Goal: Task Accomplishment & Management: Complete application form

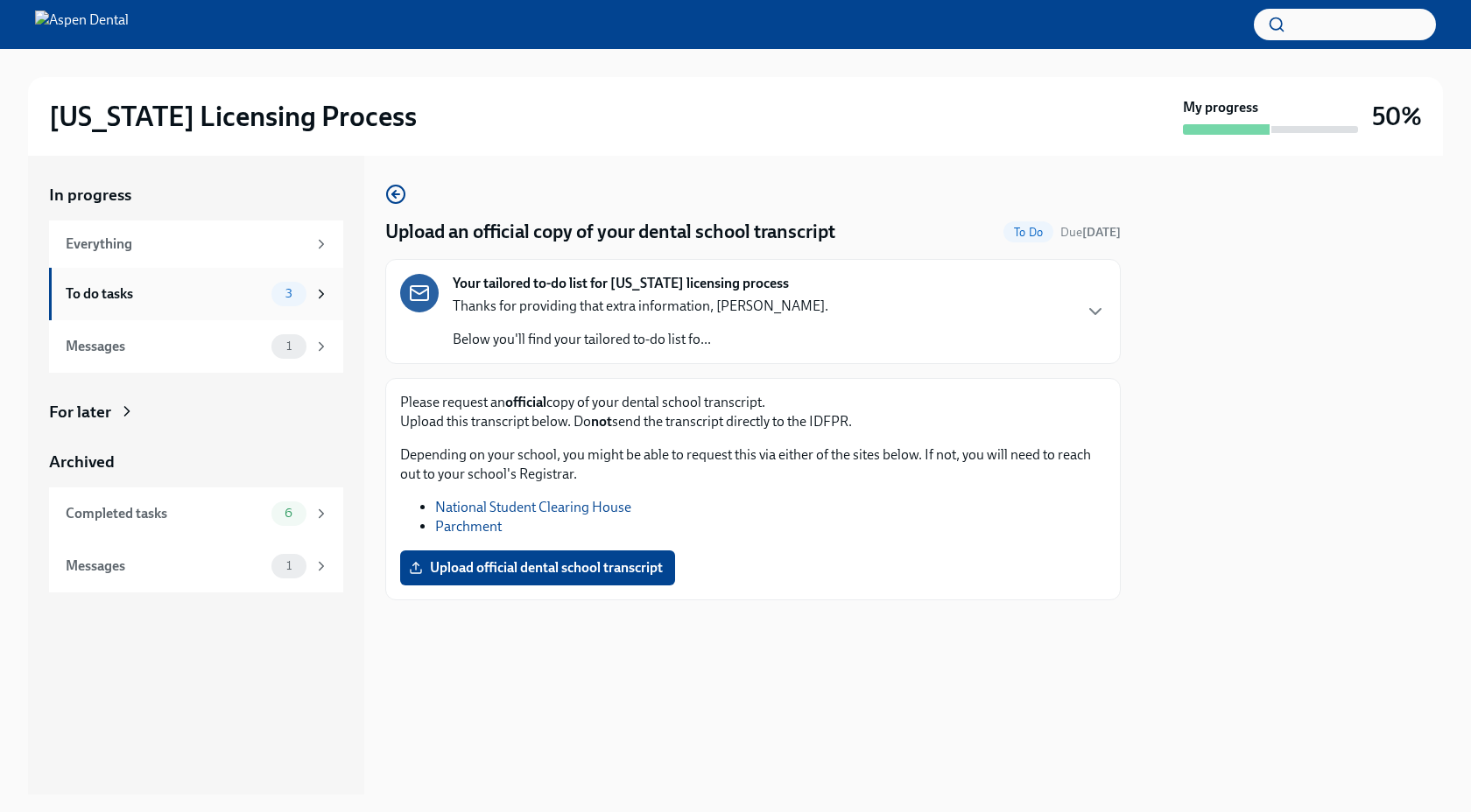
click at [229, 298] on div "To do tasks" at bounding box center [165, 294] width 199 height 19
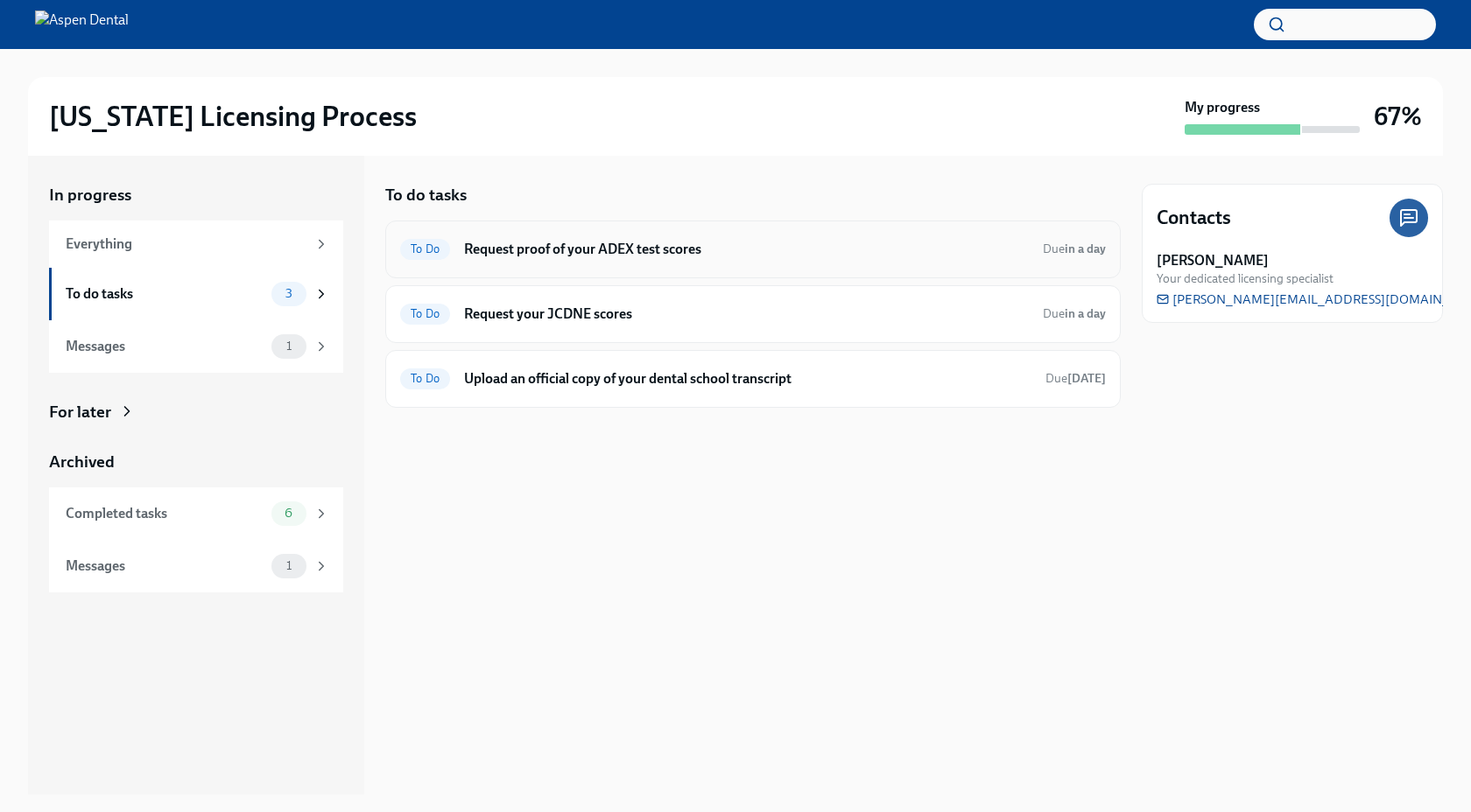
click at [548, 254] on h6 "Request proof of your ADEX test scores" at bounding box center [746, 249] width 564 height 19
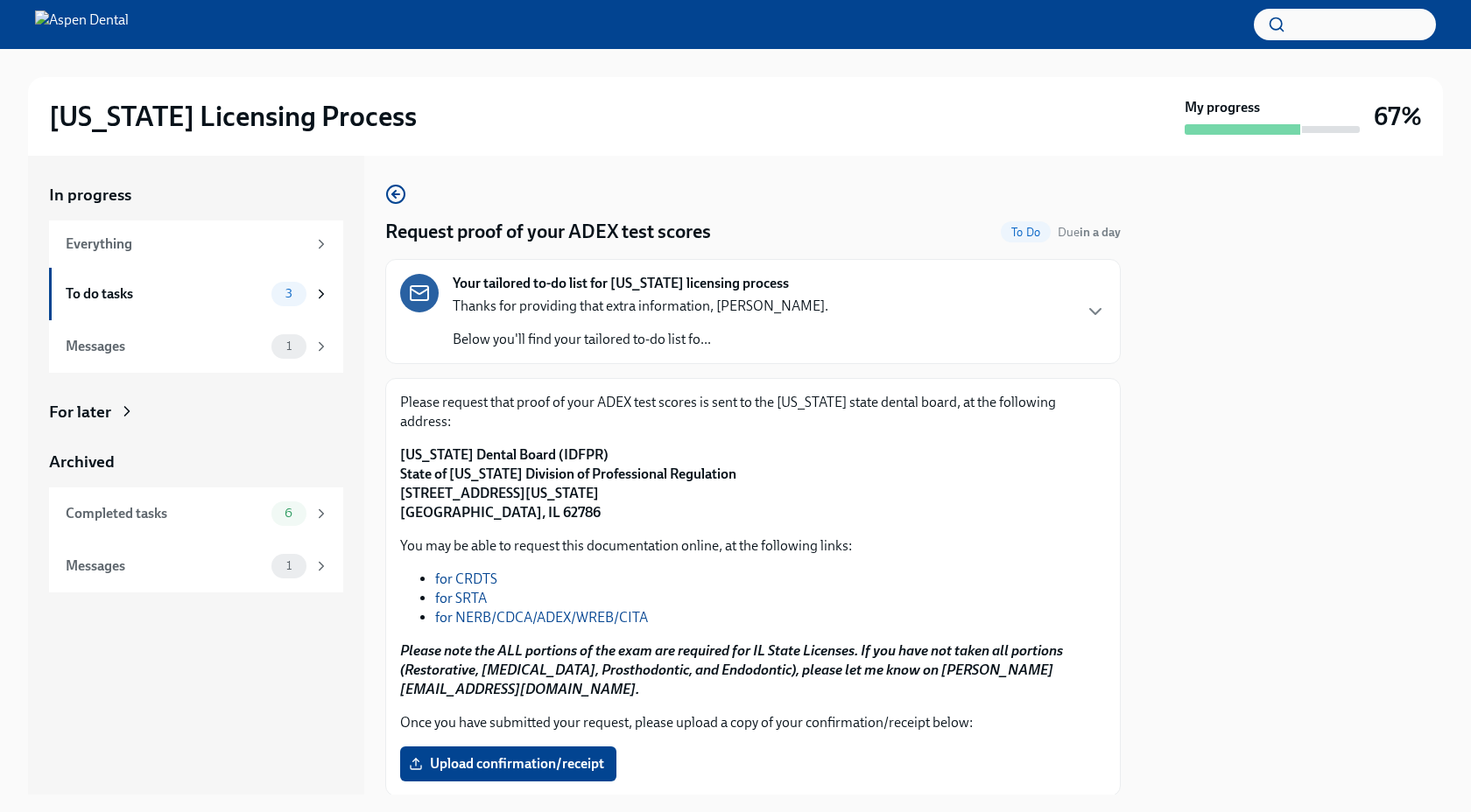
scroll to position [71, 0]
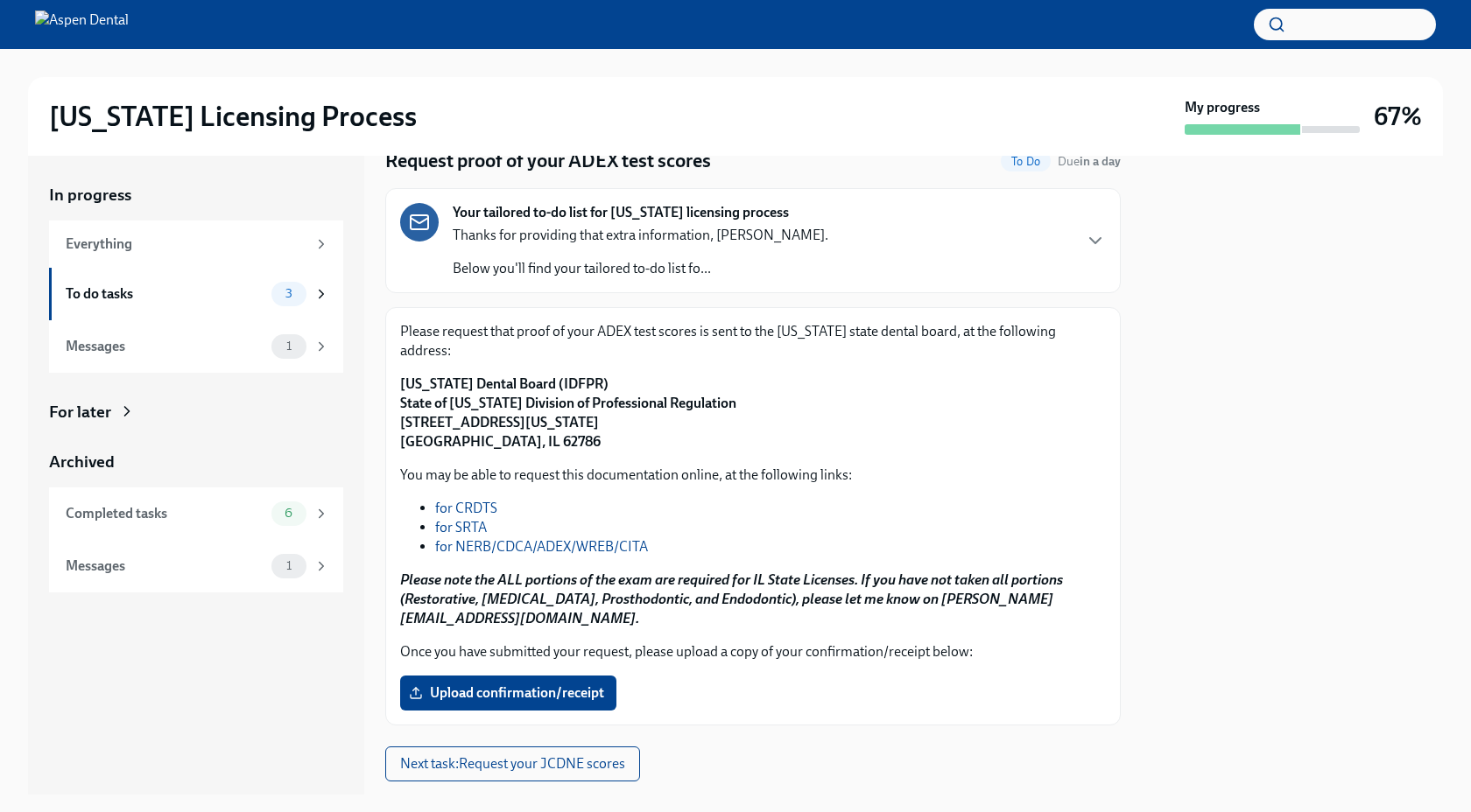
click at [604, 539] on link "for NERB/CDCA/ADEX/WREB/CITA" at bounding box center [541, 547] width 212 height 17
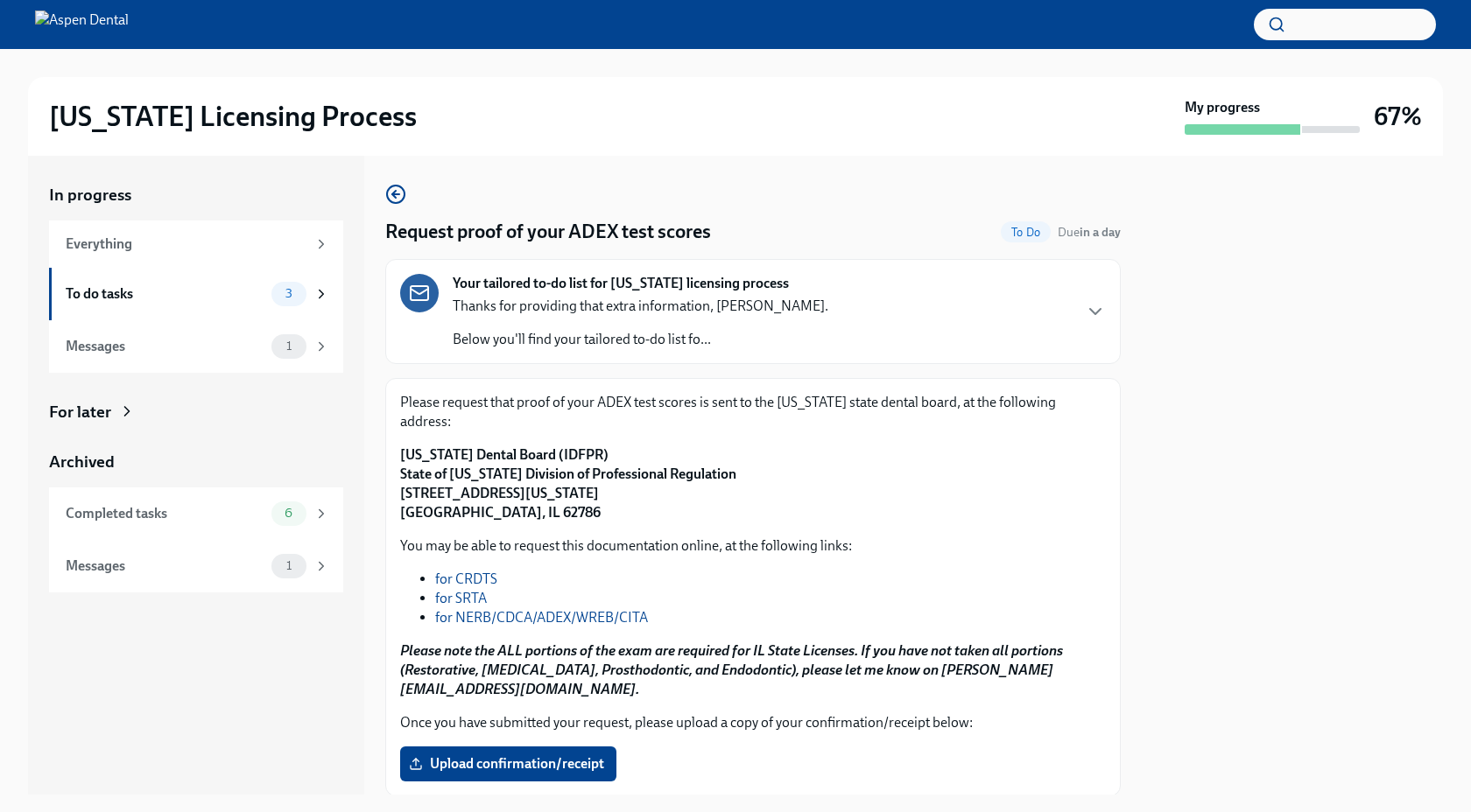
scroll to position [94, 0]
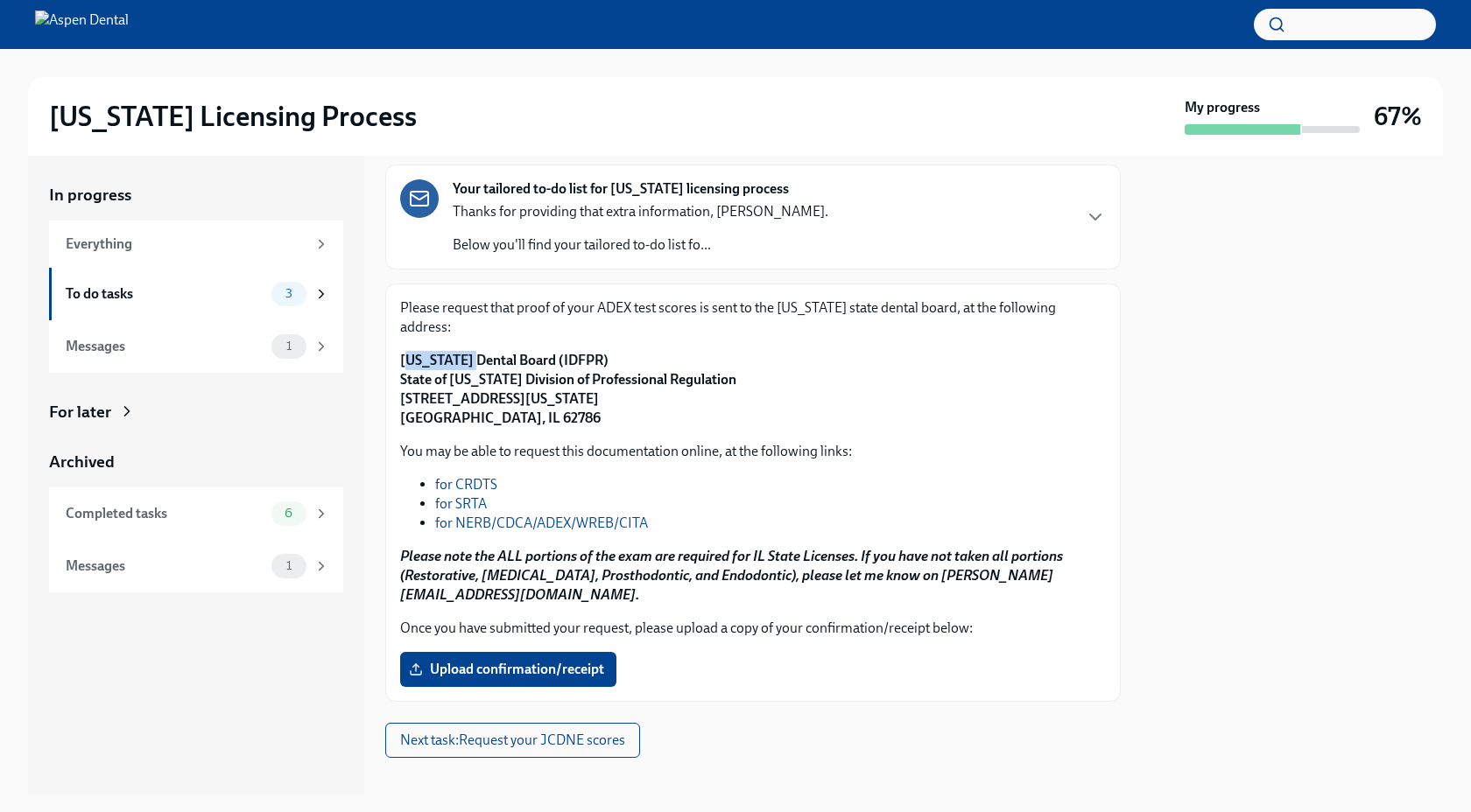
drag, startPoint x: 406, startPoint y: 338, endPoint x: 459, endPoint y: 339, distance: 53.0
click at [459, 352] on strong "Illinois Dental Board (IDFPR) State of Illinois Division of Professional Regula…" at bounding box center [568, 389] width 336 height 75
click at [388, 337] on div "Please request that proof of your ADEX test scores is sent to the Illinois stat…" at bounding box center [752, 493] width 735 height 419
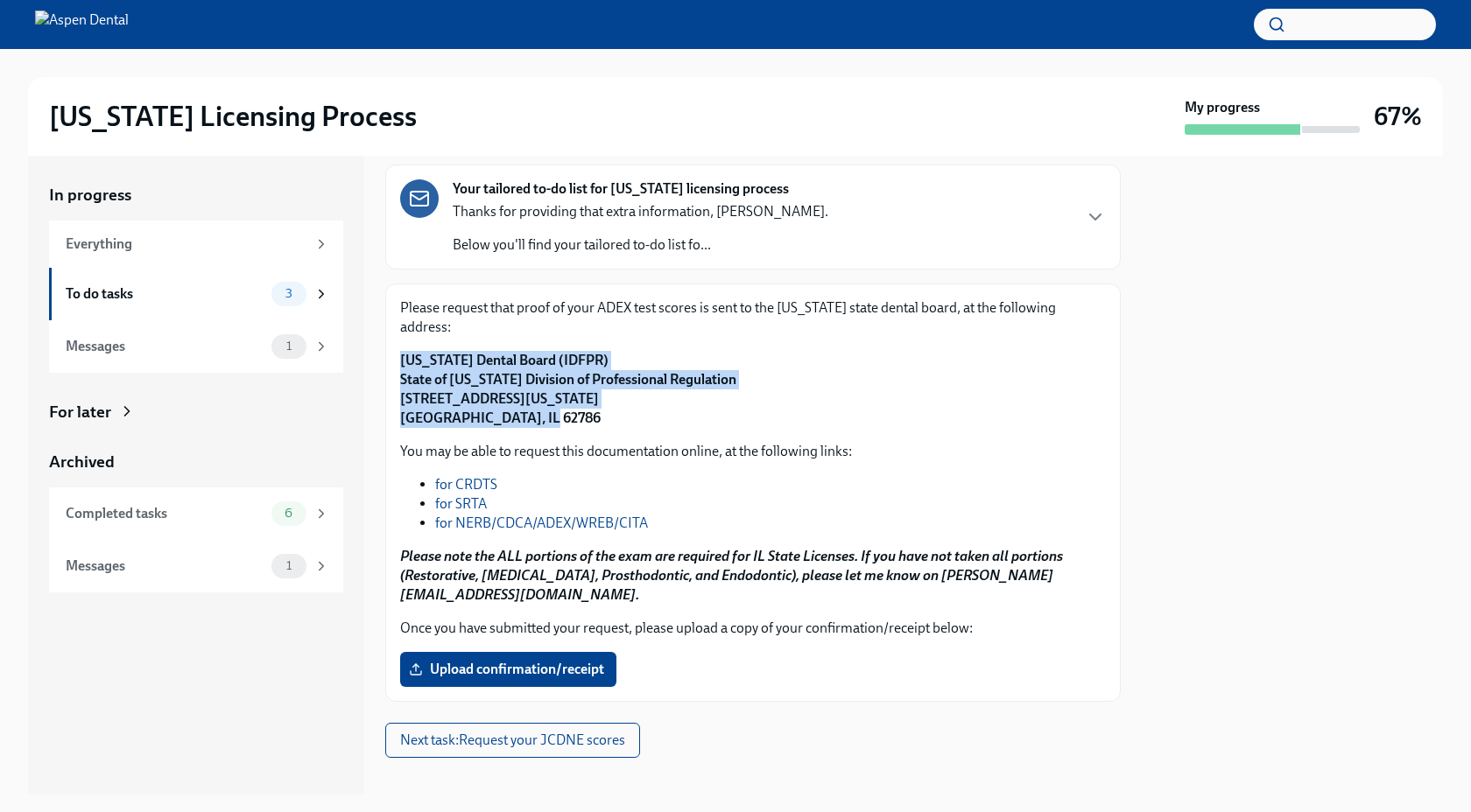
drag, startPoint x: 399, startPoint y: 337, endPoint x: 580, endPoint y: 394, distance: 189.8
click at [580, 394] on div "Please request that proof of your ADEX test scores is sent to the Illinois stat…" at bounding box center [752, 493] width 735 height 419
copy strong "Illinois Dental Board (IDFPR) State of Illinois Division of Professional Regula…"
click at [558, 661] on span "Upload confirmation/receipt" at bounding box center [508, 670] width 192 height 18
click at [0, 0] on input "Upload confirmation/receipt" at bounding box center [0, 0] width 0 height 0
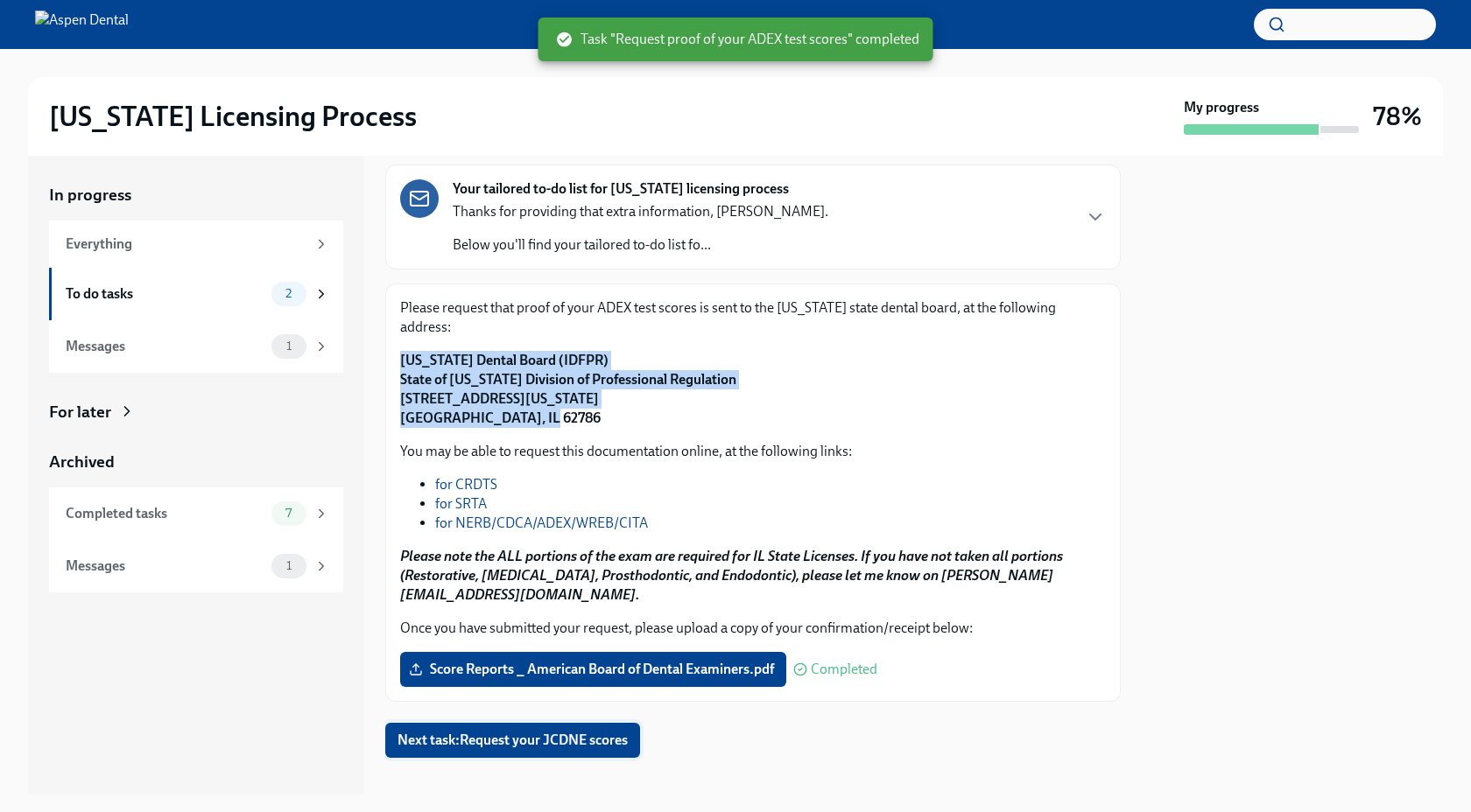
click at [586, 732] on span "Next task : Request your JCDNE scores" at bounding box center [512, 740] width 230 height 18
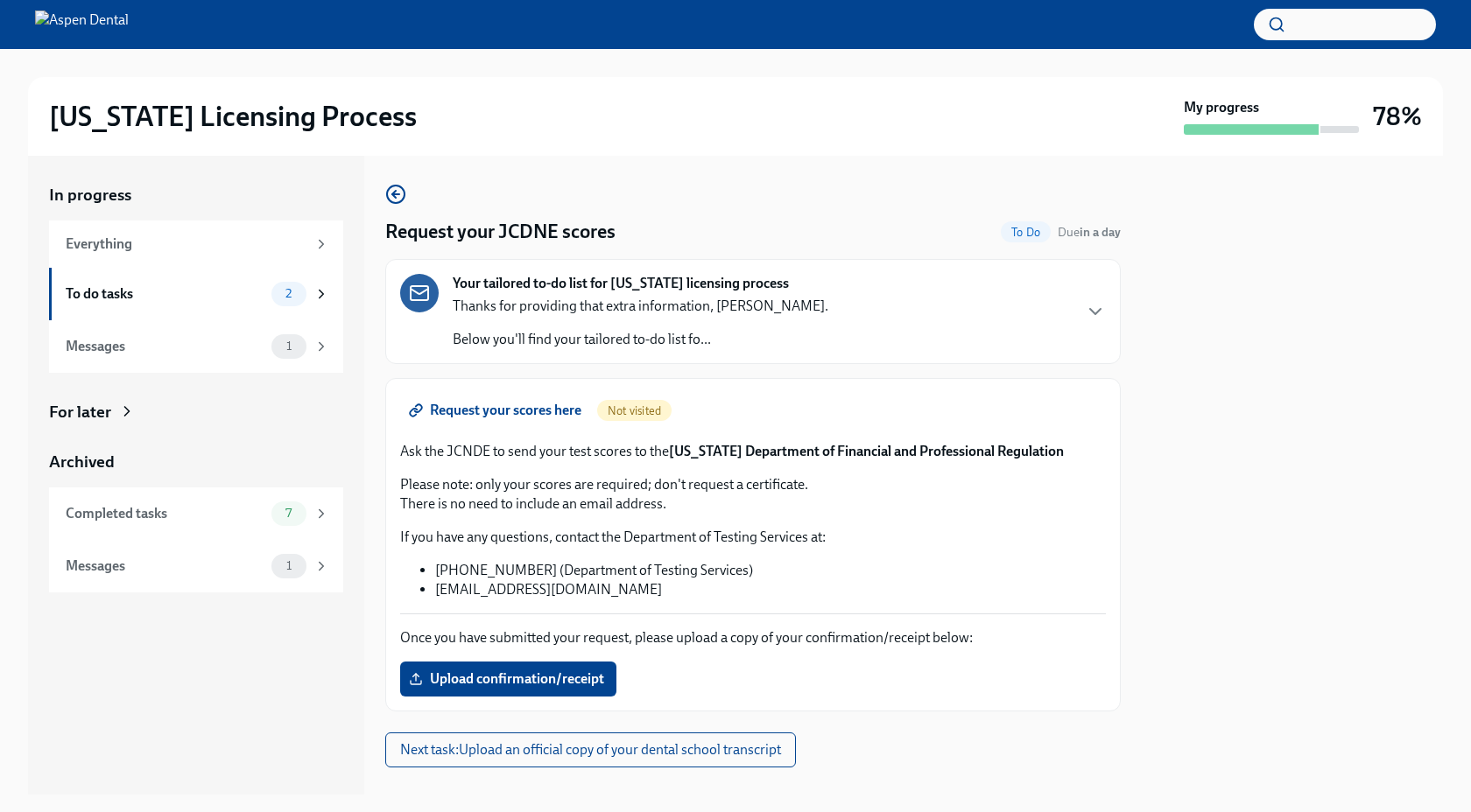
click at [543, 409] on span "Request your scores here" at bounding box center [496, 410] width 169 height 18
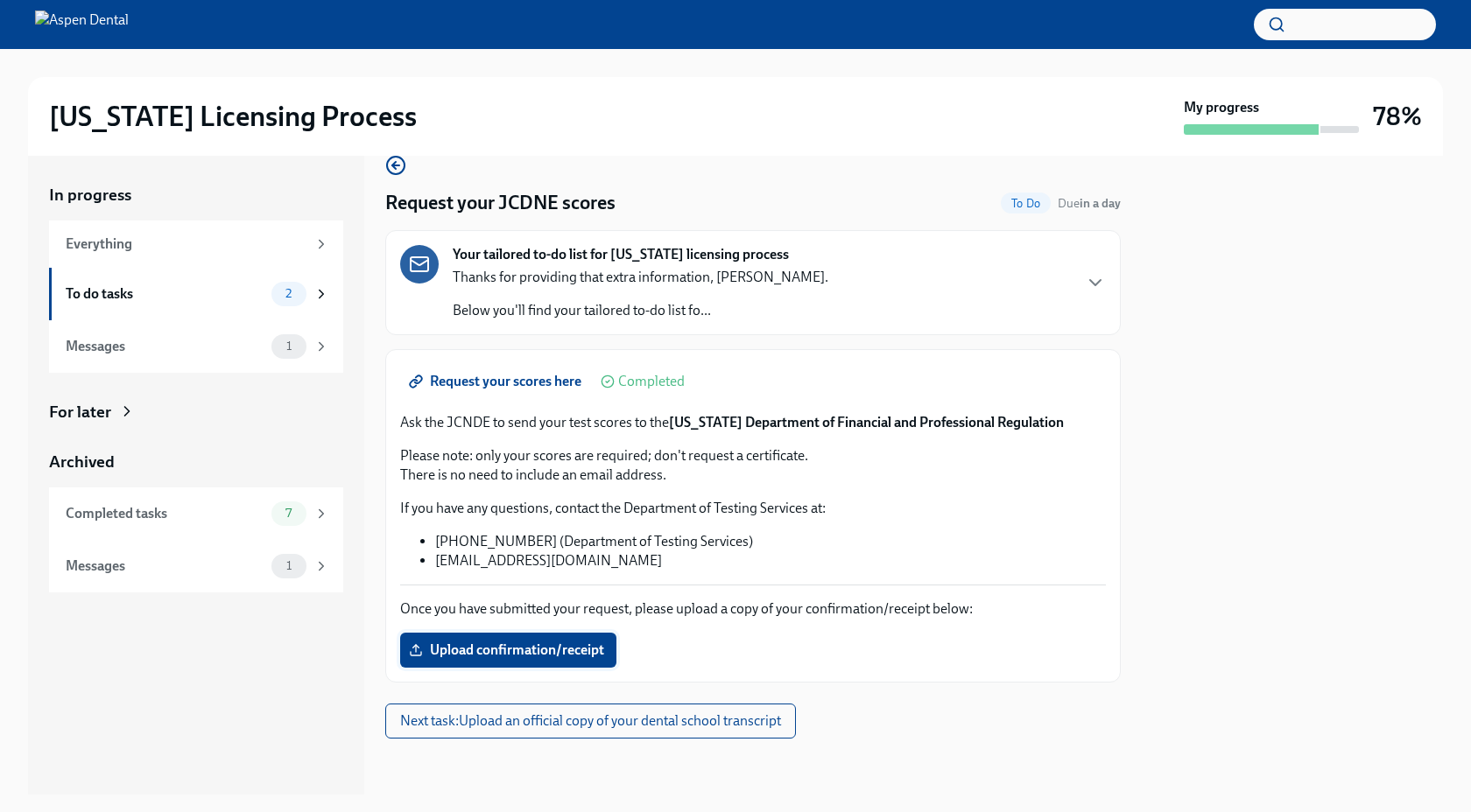
click at [584, 661] on label "Upload confirmation/receipt" at bounding box center [508, 650] width 216 height 35
click at [0, 0] on input "Upload confirmation/receipt" at bounding box center [0, 0] width 0 height 0
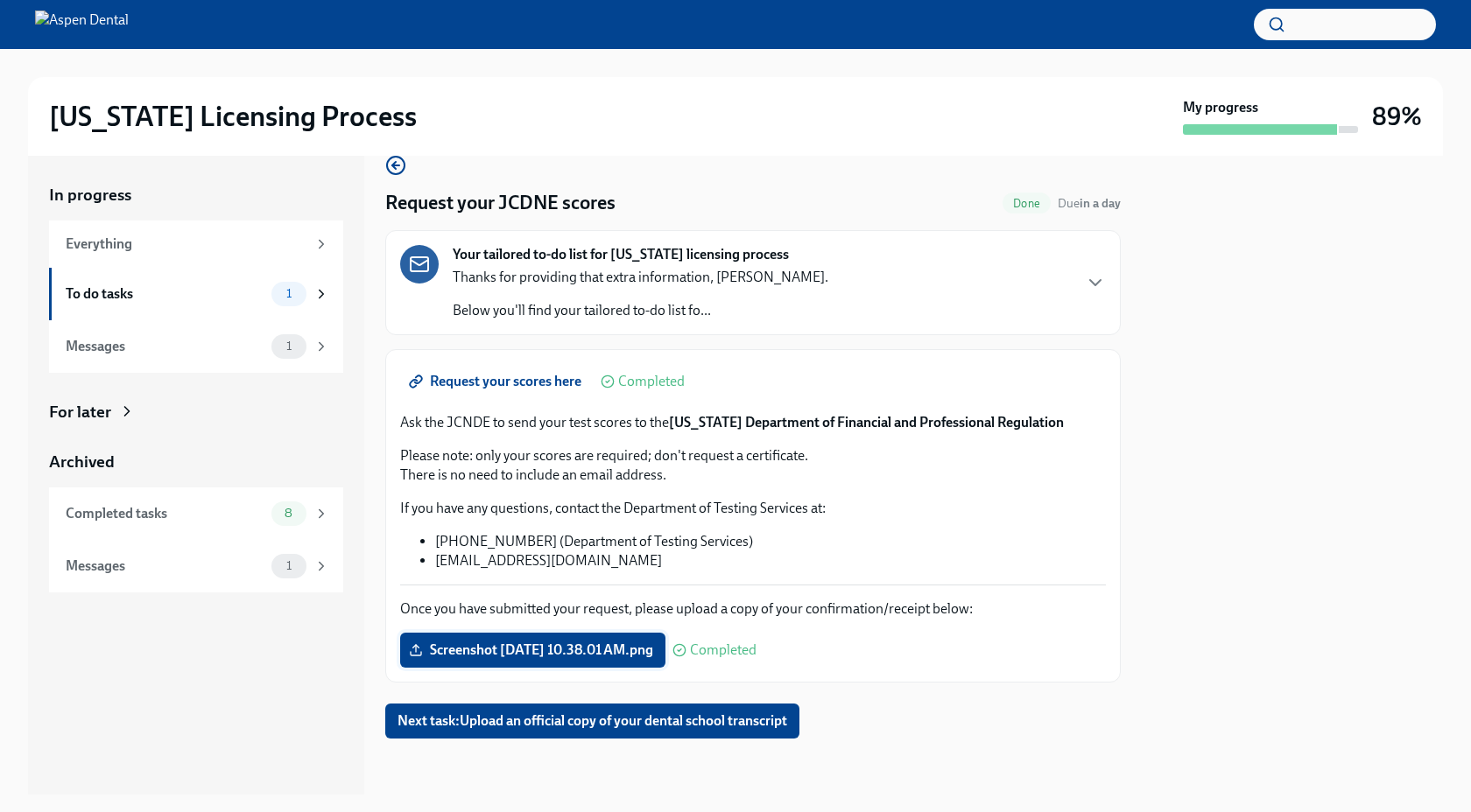
click at [653, 649] on span "Screenshot 2025-08-29 at 10.38.01 AM.png" at bounding box center [532, 650] width 241 height 18
click at [0, 0] on input "Screenshot 2025-08-29 at 10.38.01 AM.png" at bounding box center [0, 0] width 0 height 0
click at [564, 646] on span "Screenshot 2025-08-29 at 10.38.01 AM.png" at bounding box center [532, 650] width 241 height 18
click at [0, 0] on input "Screenshot 2025-08-29 at 10.38.01 AM.png" at bounding box center [0, 0] width 0 height 0
click at [652, 645] on span "Screenshot 2025-08-29 at 10.38.01 AM.png" at bounding box center [532, 650] width 241 height 18
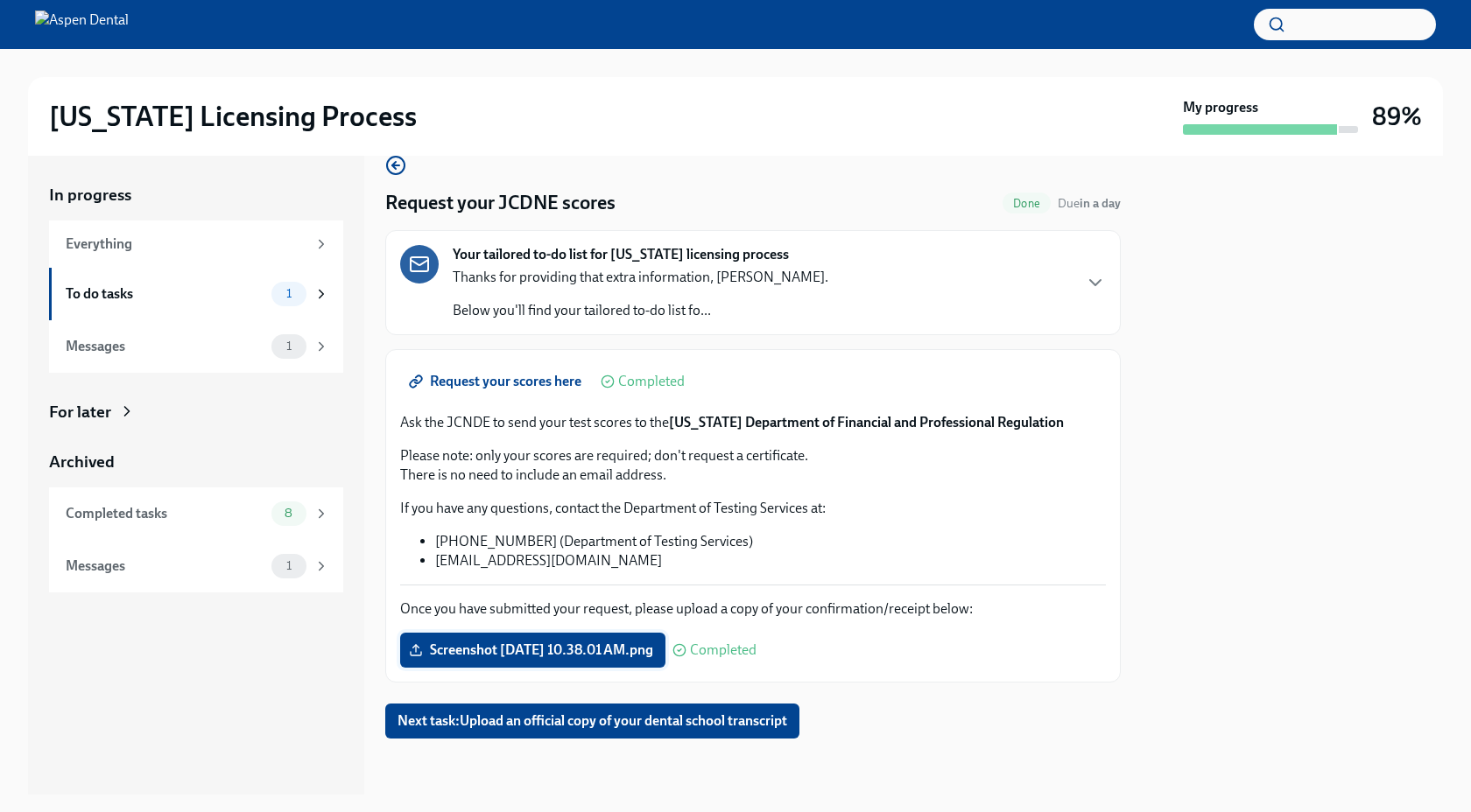
click at [0, 0] on input "Screenshot 2025-08-29 at 10.38.01 AM.png" at bounding box center [0, 0] width 0 height 0
click at [692, 726] on span "Next task : Upload an official copy of your dental school transcript" at bounding box center [592, 721] width 390 height 18
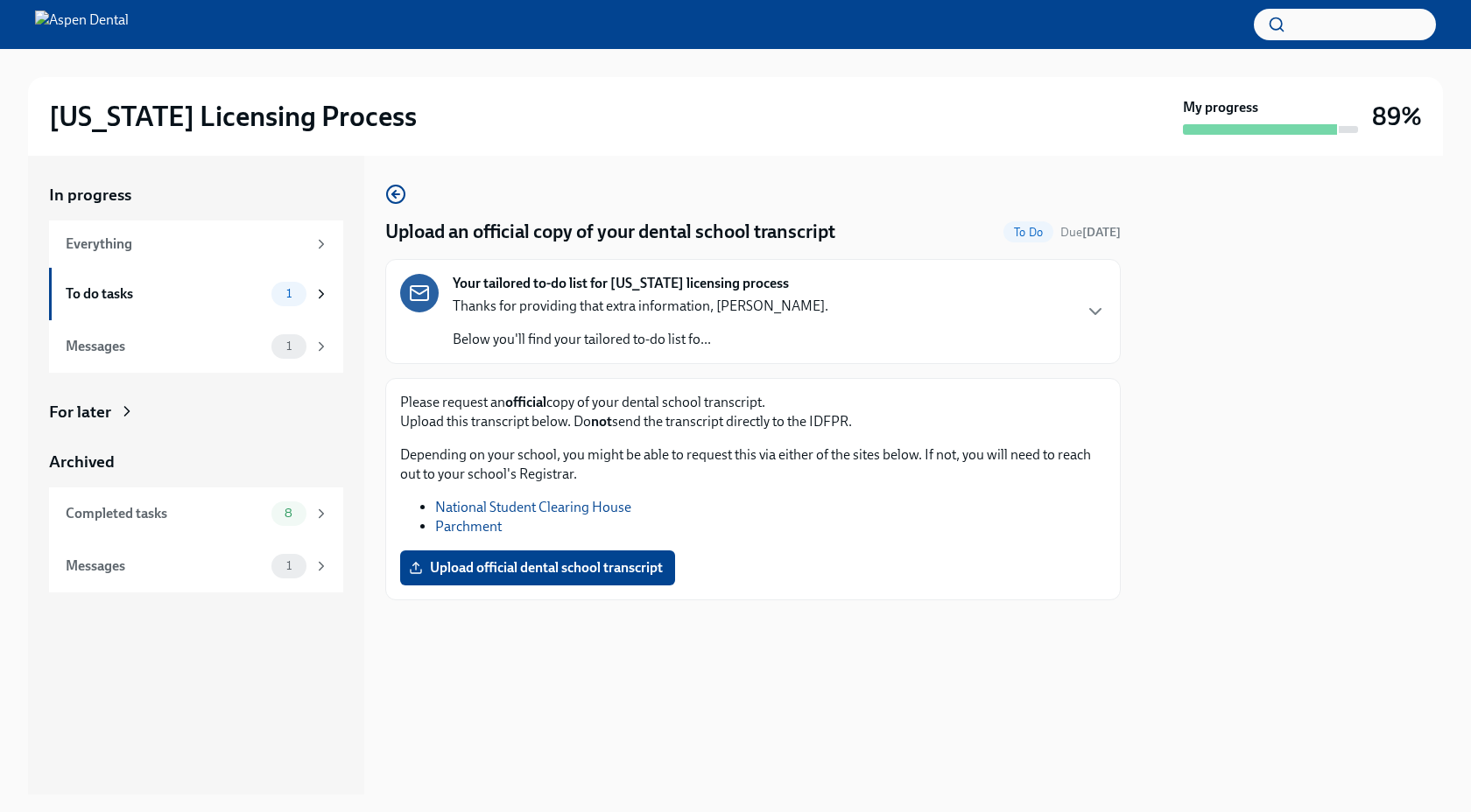
click at [475, 532] on link "Parchment" at bounding box center [468, 526] width 67 height 17
click at [464, 528] on link "Parchment" at bounding box center [468, 526] width 67 height 17
click at [474, 523] on link "Parchment" at bounding box center [468, 526] width 67 height 17
click at [500, 569] on span "Upload official dental school transcript" at bounding box center [537, 568] width 250 height 18
click at [0, 0] on input "Upload official dental school transcript" at bounding box center [0, 0] width 0 height 0
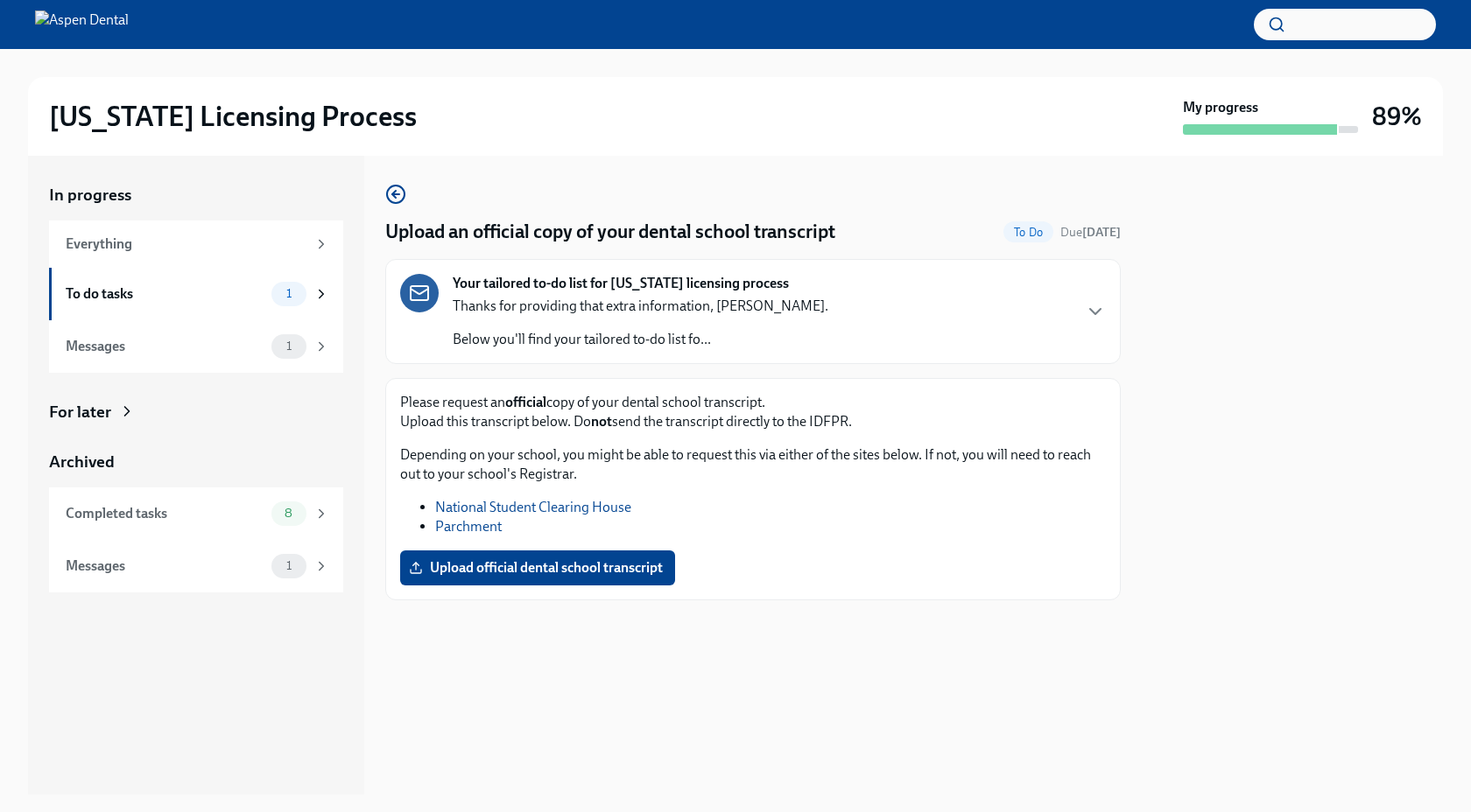
click at [476, 528] on link "Parchment" at bounding box center [468, 526] width 67 height 17
click at [567, 572] on span "Upload official dental school transcript" at bounding box center [537, 568] width 250 height 18
click at [0, 0] on input "Upload official dental school transcript" at bounding box center [0, 0] width 0 height 0
click at [454, 524] on link "Parchment" at bounding box center [468, 526] width 67 height 17
click at [546, 562] on span "Upload official dental school transcript" at bounding box center [537, 568] width 250 height 18
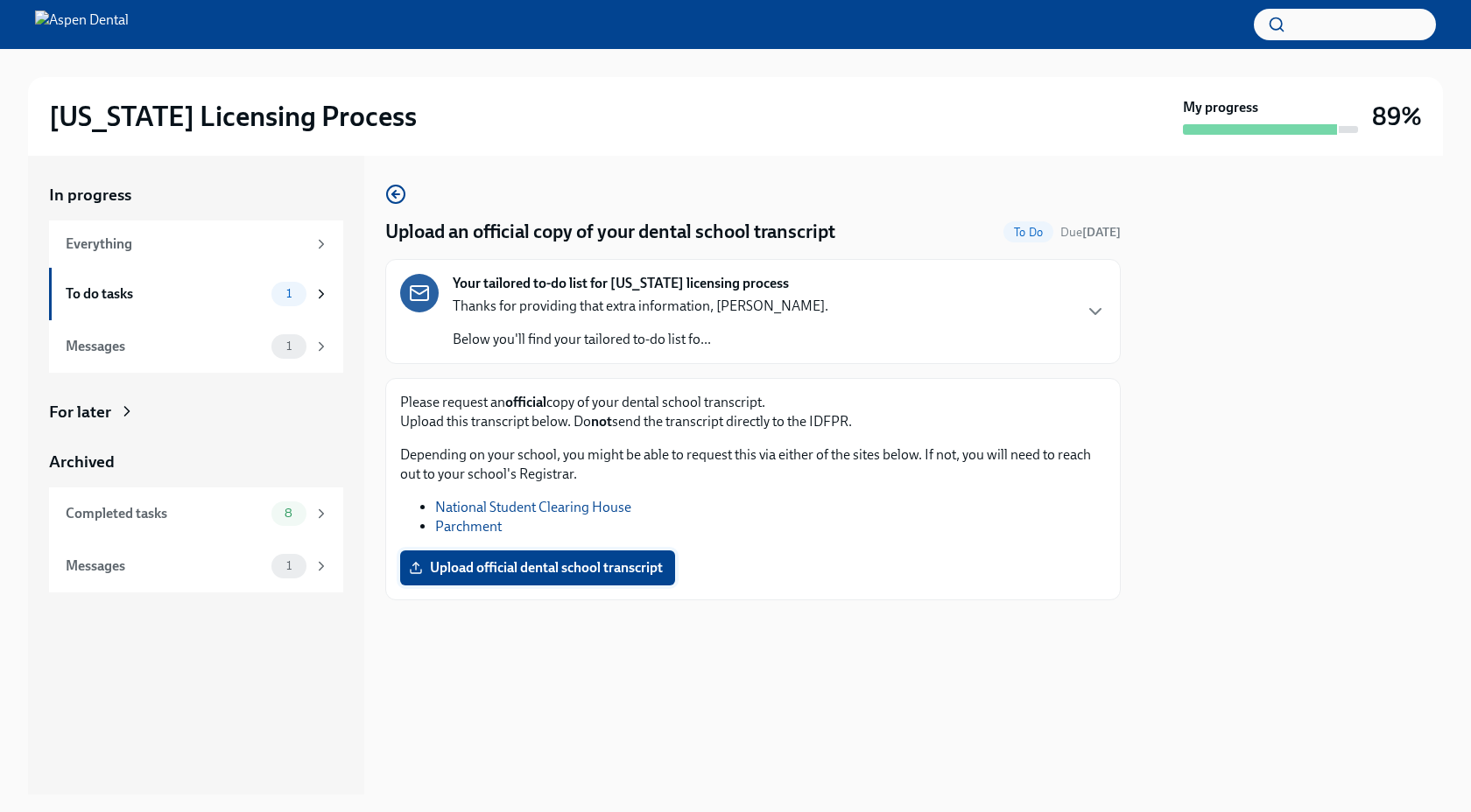
click at [0, 0] on input "Upload official dental school transcript" at bounding box center [0, 0] width 0 height 0
click at [464, 526] on link "Parchment" at bounding box center [468, 526] width 67 height 17
